Goal: Use online tool/utility: Utilize a website feature to perform a specific function

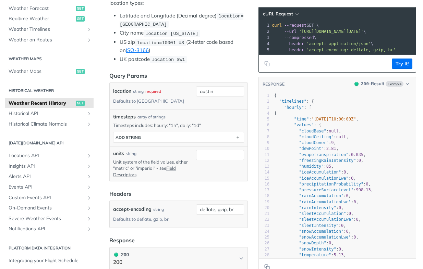
scroll to position [227, 0]
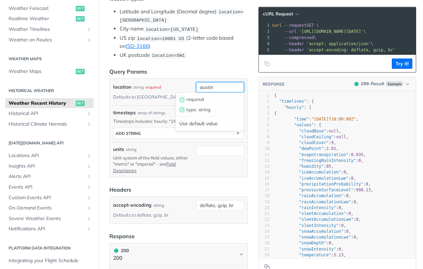
drag, startPoint x: 202, startPoint y: 87, endPoint x: 227, endPoint y: 87, distance: 25.0
click at [227, 87] on input "austin" at bounding box center [220, 87] width 48 height 10
paste input "28.048018"
click at [231, 88] on input "28.048018," at bounding box center [220, 87] width 48 height 10
paste input "-82.3775976"
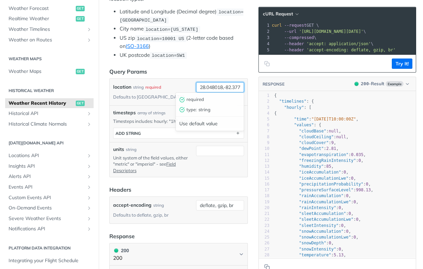
scroll to position [0, 13]
type input "28.048018,-82.3775976"
click at [251, 95] on article "Weather Recent History get [URL][DOMAIN_NAME][DATE] /weather/history/recent Rec…" at bounding box center [179, 235] width 160 height 850
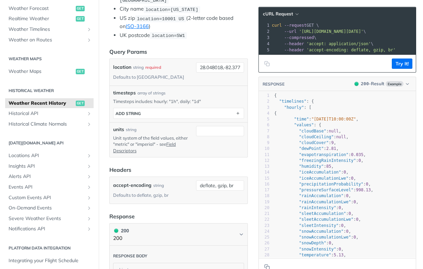
scroll to position [248, 0]
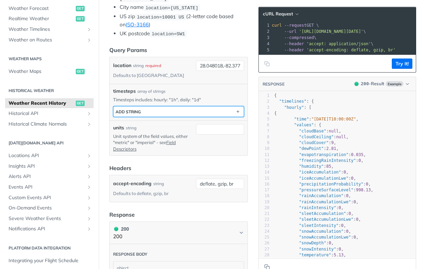
click at [200, 109] on button "ADD string" at bounding box center [178, 111] width 130 height 10
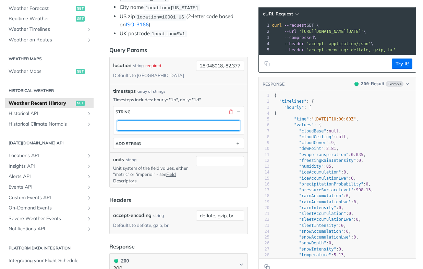
click at [191, 125] on input "text" at bounding box center [178, 126] width 123 height 10
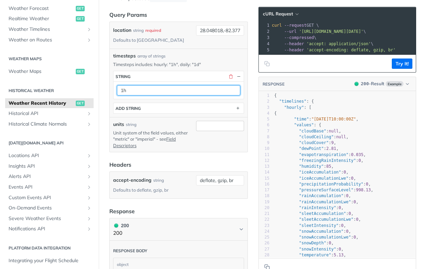
scroll to position [283, 0]
type input "1h"
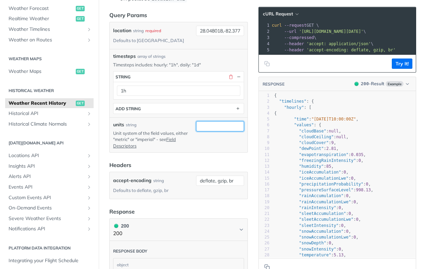
click at [200, 126] on input "units" at bounding box center [220, 126] width 48 height 10
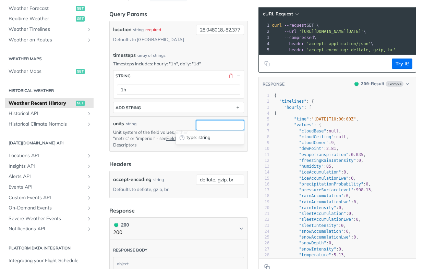
scroll to position [286, 0]
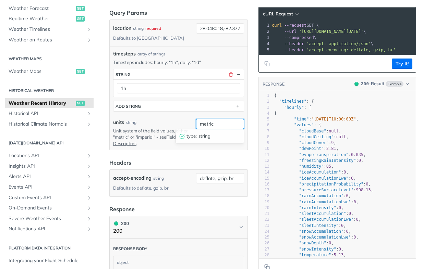
type input "metric"
click at [253, 133] on article "Weather Recent History get [URL][DOMAIN_NAME][DATE] /weather/history/recent Rec…" at bounding box center [179, 192] width 160 height 882
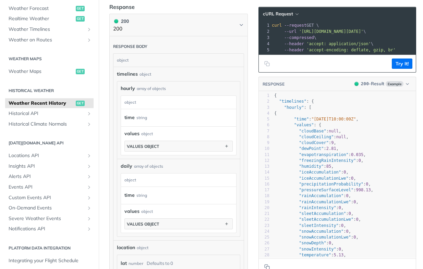
scroll to position [489, 0]
click at [396, 67] on button "Try It!" at bounding box center [401, 64] width 21 height 10
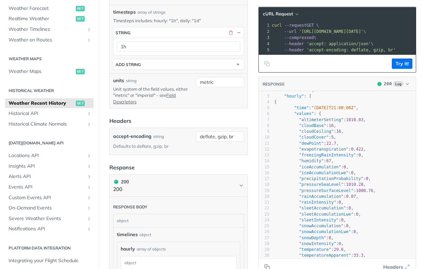
scroll to position [17, 0]
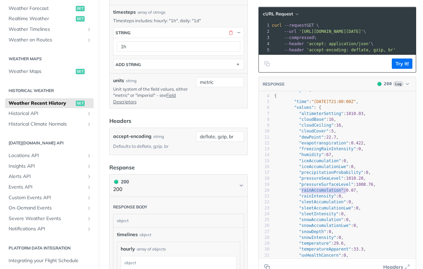
type textarea "rainAccumulation": 0.07"
drag, startPoint x: 300, startPoint y: 191, endPoint x: 359, endPoint y: 189, distance: 58.9
click at [358, 189] on span ""rainAccumulation" : 0.07 ," at bounding box center [316, 190] width 84 height 5
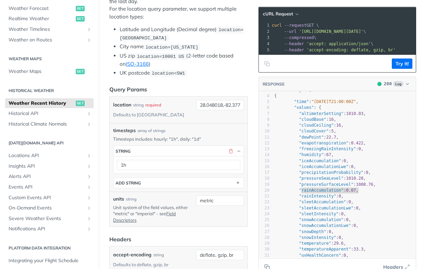
scroll to position [208, 0]
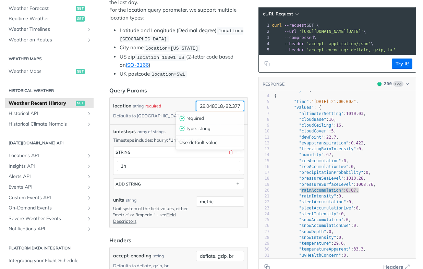
drag, startPoint x: 200, startPoint y: 104, endPoint x: 224, endPoint y: 103, distance: 24.0
click at [224, 103] on input "28.048018,-82.3775976" at bounding box center [220, 106] width 48 height 10
paste input "6663"
drag, startPoint x: 225, startPoint y: 104, endPoint x: 244, endPoint y: 104, distance: 18.8
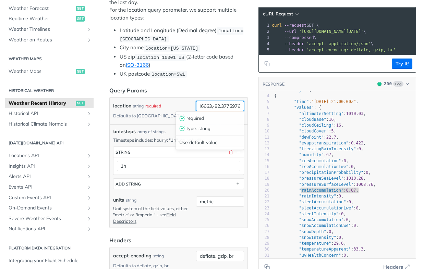
click at [244, 104] on div "location string required Defaults to [GEOGRAPHIC_DATA] 28.046663,-82.3775976 re…" at bounding box center [179, 111] width 138 height 27
paste input "923564"
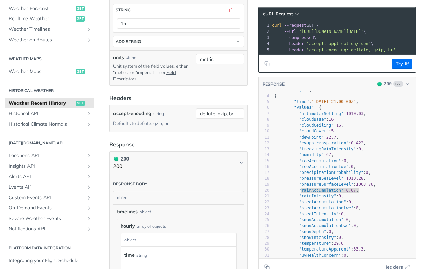
scroll to position [352, 0]
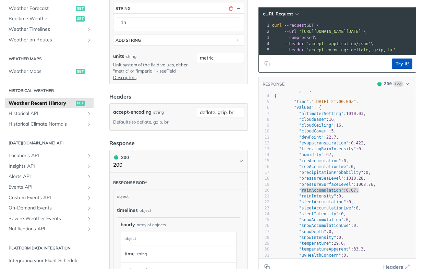
type input "28.046663,-82.3923564"
click at [407, 66] on button "Try It!" at bounding box center [401, 64] width 21 height 10
type textarea "21:00:00"
drag, startPoint x: 343, startPoint y: 102, endPoint x: 363, endPoint y: 101, distance: 19.9
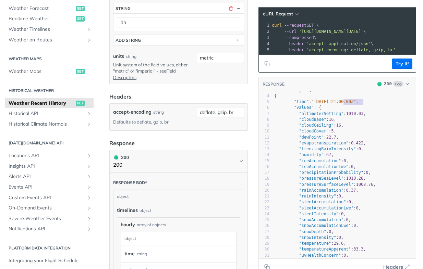
click at [355, 101] on span ""[DATE]T21:00:00Z"" at bounding box center [333, 101] width 45 height 5
type textarea "0.37"
drag, startPoint x: 348, startPoint y: 189, endPoint x: 357, endPoint y: 189, distance: 8.9
click at [356, 189] on span "0.37" at bounding box center [351, 190] width 10 height 5
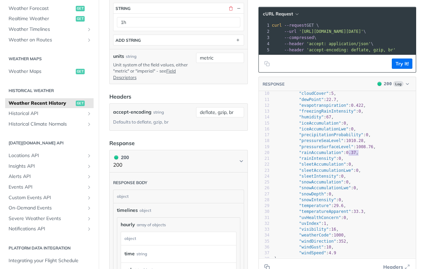
scroll to position [38, 0]
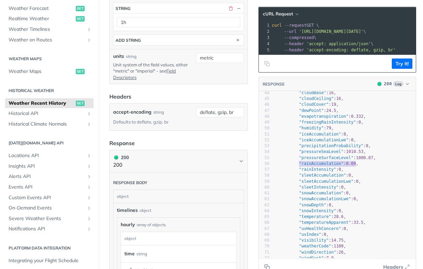
type textarea ""rainAccumulation": 0.09"
drag, startPoint x: 299, startPoint y: 164, endPoint x: 358, endPoint y: 163, distance: 58.9
click at [358, 163] on span ""rainAccumulation" : 0.09 ," at bounding box center [316, 163] width 84 height 5
click at [366, 165] on pre ""rainAccumulation" : 0.09 ," at bounding box center [344, 164] width 143 height 6
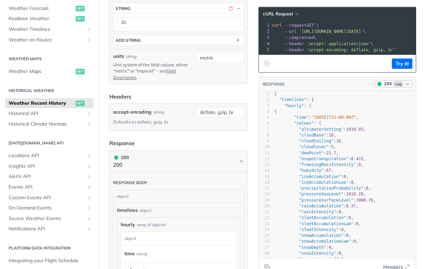
click at [408, 85] on icon "button" at bounding box center [406, 83] width 5 height 5
click at [381, 143] on pre ""cloudCeiling" : 16 ," at bounding box center [344, 141] width 143 height 6
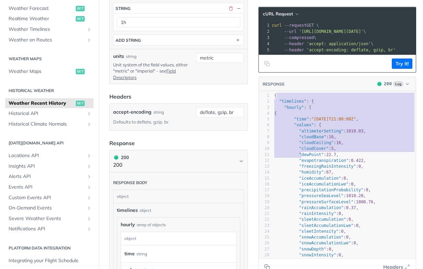
type textarea ""timelines": { "hourly": [ { "time": "[DATE]T21:00:00Z", "values": { "altimeter…"
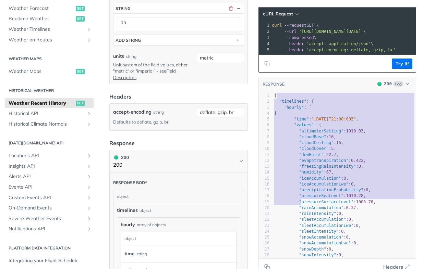
drag, startPoint x: 275, startPoint y: 95, endPoint x: 303, endPoint y: 203, distance: 111.7
click at [302, 204] on div "1 { 2 "timelines" : { 3 "hourly" : [ 4 { 5 "time" : "[DATE]T21:00:00Z" , 6 "val…" at bounding box center [344, 252] width 143 height 319
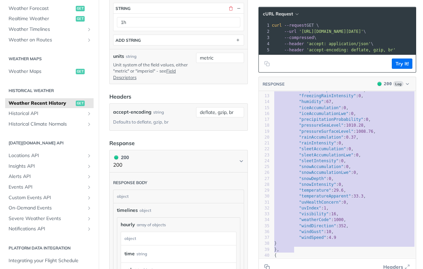
drag, startPoint x: 273, startPoint y: 94, endPoint x: 317, endPoint y: 249, distance: 160.8
click at [317, 249] on div "1 { 2 "timelines" : { 3 "hourly" : [ 4 { 5 "time" : "[DATE]T21:00:00Z" , 6 "val…" at bounding box center [344, 181] width 143 height 319
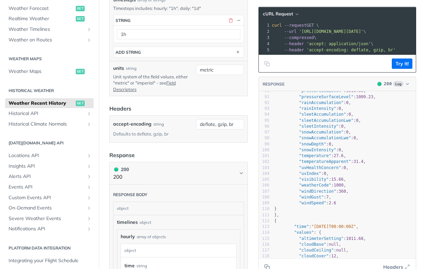
type textarea "{ "timelines": { "hourly": [ { "time": "[DATE]T21:00:00Z", "values": { "altimet…"
click at [301, 214] on pre "}," at bounding box center [344, 215] width 143 height 6
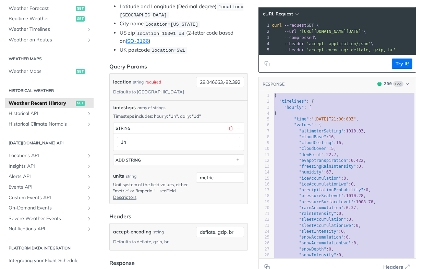
click at [290, 117] on span ""time" : "[DATE]T21:00:00Z" ," at bounding box center [316, 119] width 84 height 5
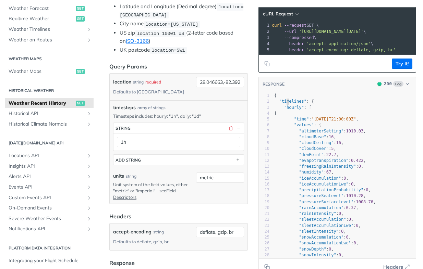
click at [286, 100] on span ""timelines"" at bounding box center [292, 101] width 27 height 5
drag, startPoint x: 275, startPoint y: 96, endPoint x: 286, endPoint y: 99, distance: 10.8
type textarea "{ "timelines": { "hourly": [ { "time": "[DATE]T21:00:00Z", "values": { "altimet…"
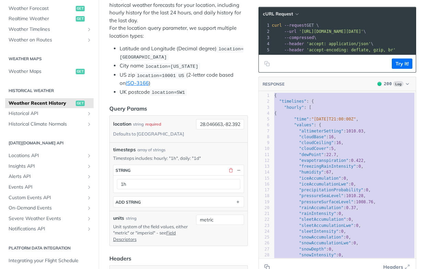
scroll to position [12, 0]
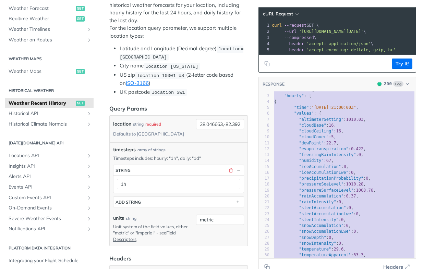
click at [342, 109] on span ""[DATE]T21:00:00Z"" at bounding box center [333, 107] width 45 height 5
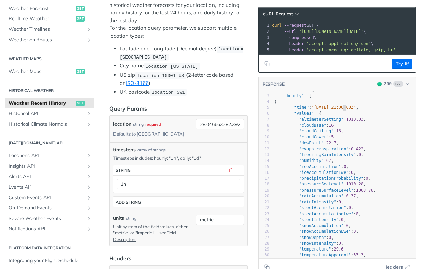
click at [343, 108] on span ""[DATE]T21:00:00Z"" at bounding box center [333, 107] width 45 height 5
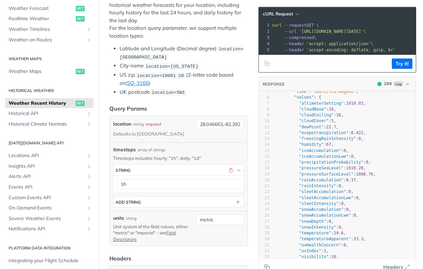
scroll to position [28, 0]
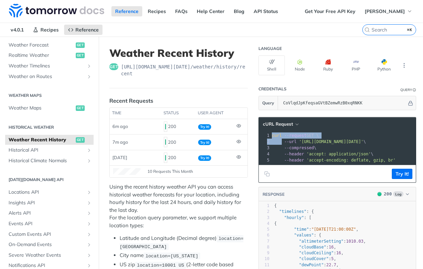
drag, startPoint x: 272, startPoint y: 135, endPoint x: 281, endPoint y: 139, distance: 10.3
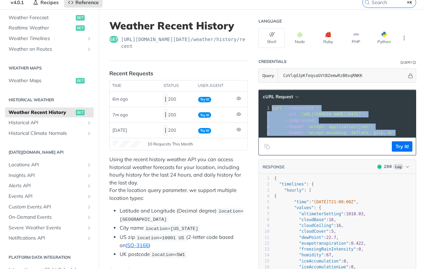
drag, startPoint x: 289, startPoint y: 125, endPoint x: 398, endPoint y: 135, distance: 109.7
copy div "curl --request GET \ 2 --url '[URL][DOMAIN_NAME][DATE]' \ 3 --compressed \ 4 --…"
click at [262, 147] on button "Copy to clipboard" at bounding box center [267, 146] width 10 height 10
